Goal: Transaction & Acquisition: Purchase product/service

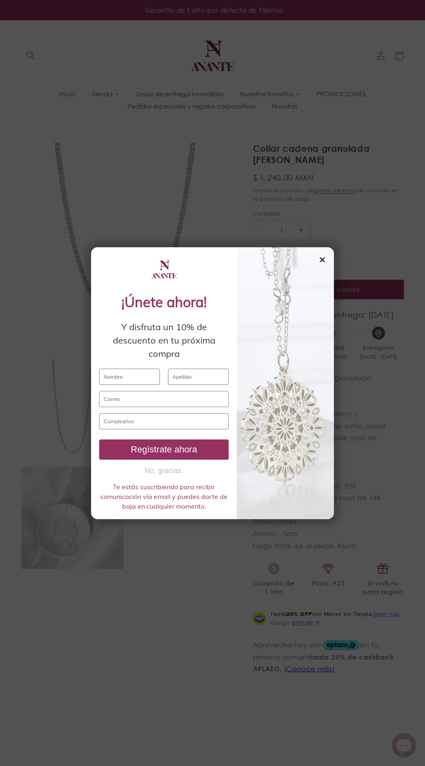
select select "{"isForProduct":true,"id":43721677897882,"title":"Plata","available":true,"pric…"
